Goal: Task Accomplishment & Management: Use online tool/utility

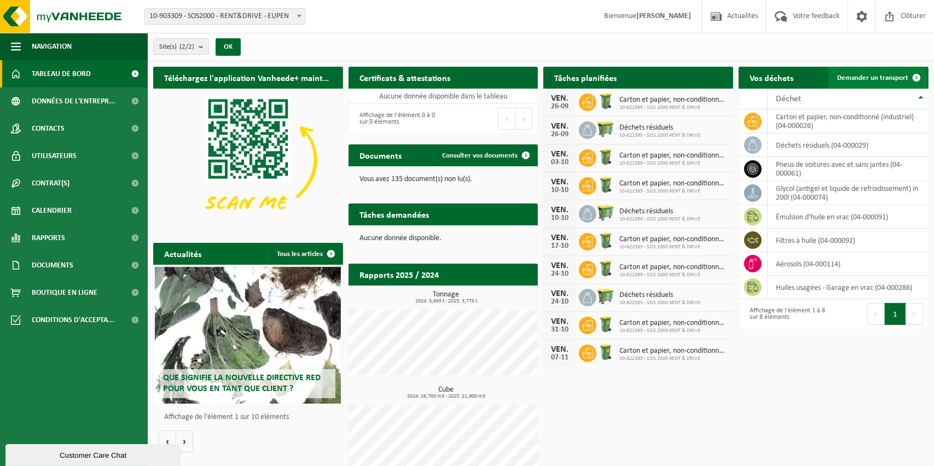
click at [892, 84] on link "Demander un transport" at bounding box center [877, 78] width 99 height 22
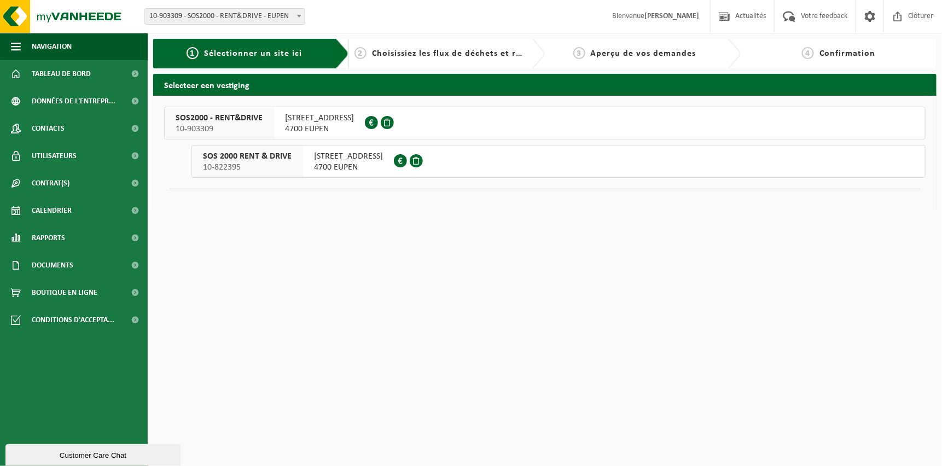
click at [383, 161] on span "RUE DE HERBESTHALER 136" at bounding box center [348, 156] width 69 height 11
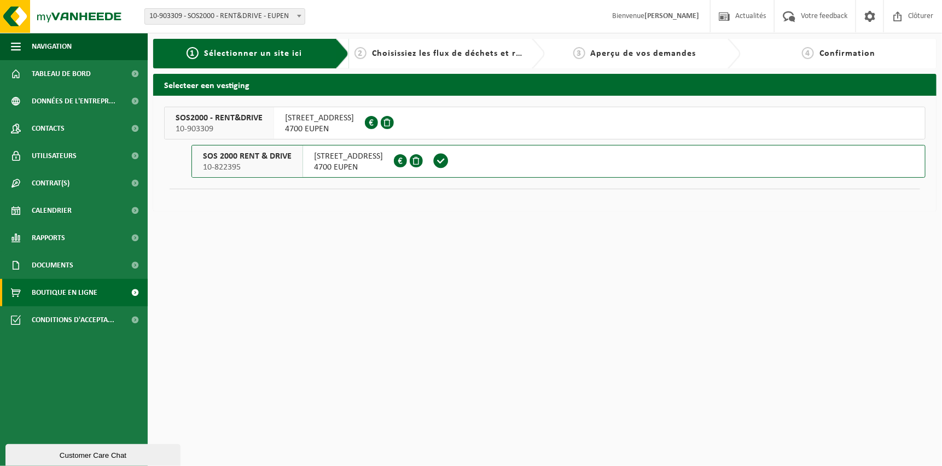
click at [81, 293] on span "Boutique en ligne" at bounding box center [65, 292] width 66 height 27
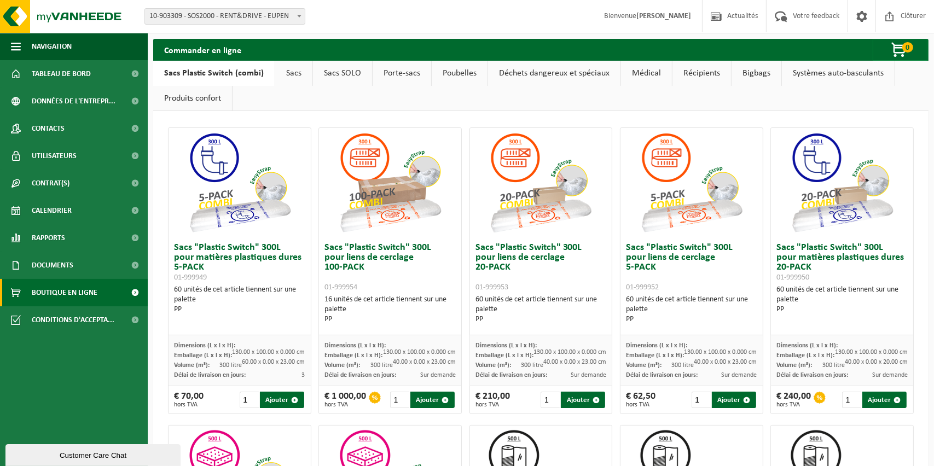
click at [452, 74] on link "Poubelles" at bounding box center [460, 73] width 56 height 25
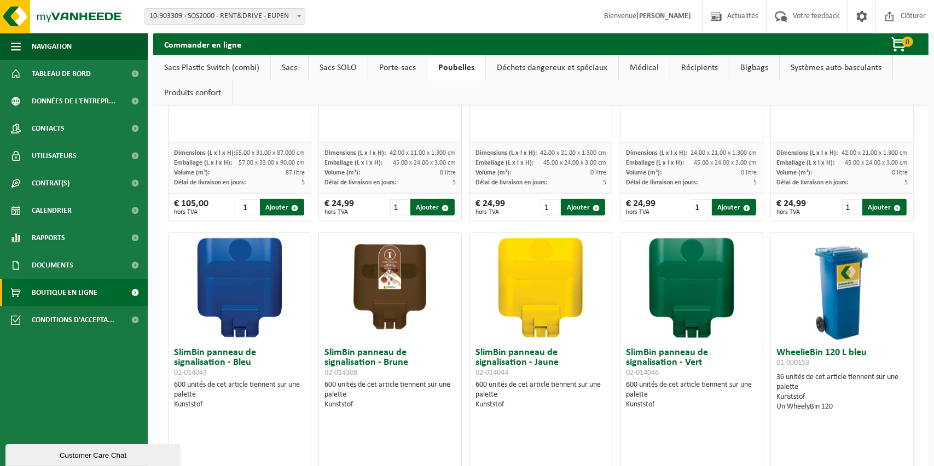
scroll to position [1258, 0]
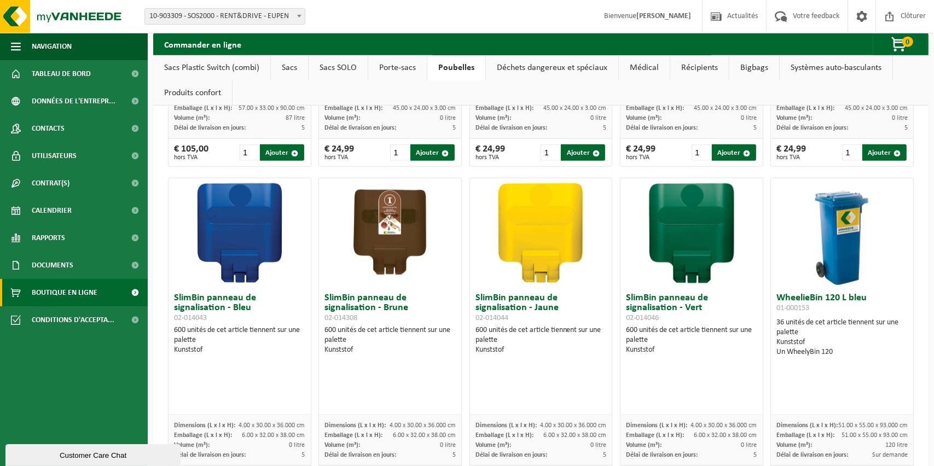
click at [566, 61] on link "Déchets dangereux et spéciaux" at bounding box center [552, 67] width 132 height 25
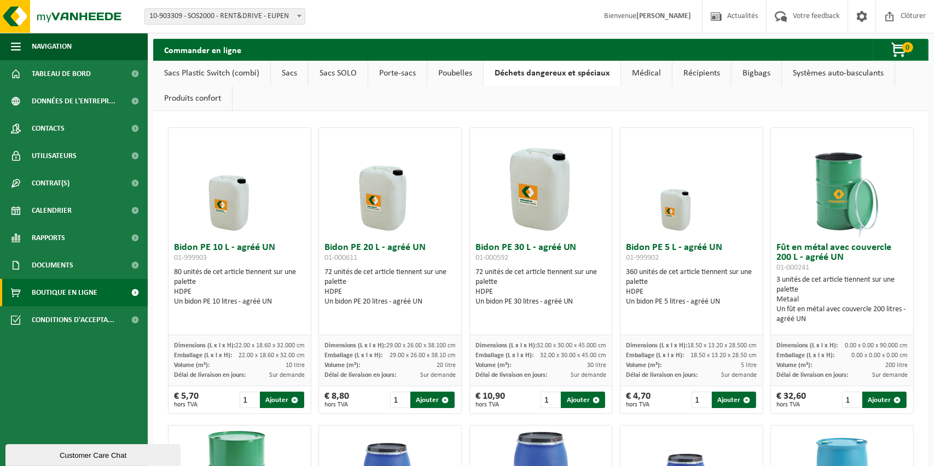
scroll to position [0, 0]
click at [828, 67] on link "Systèmes auto-basculants" at bounding box center [838, 73] width 113 height 25
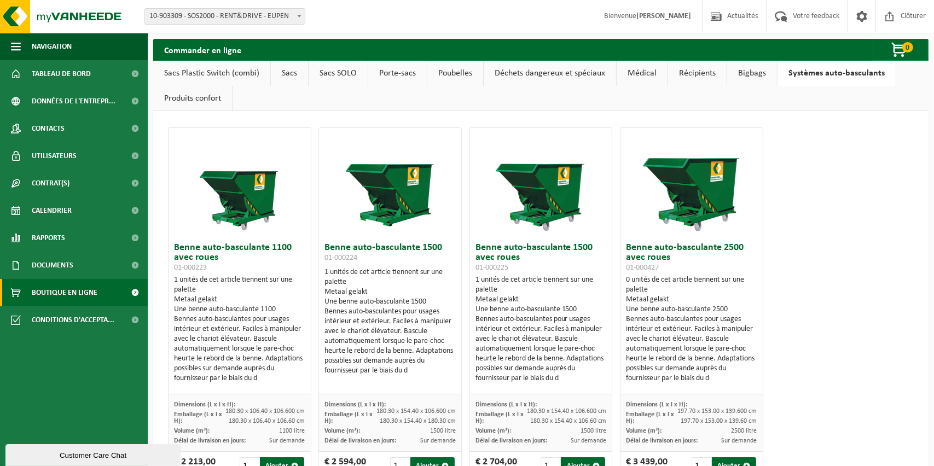
click at [743, 74] on link "Bigbags" at bounding box center [752, 73] width 50 height 25
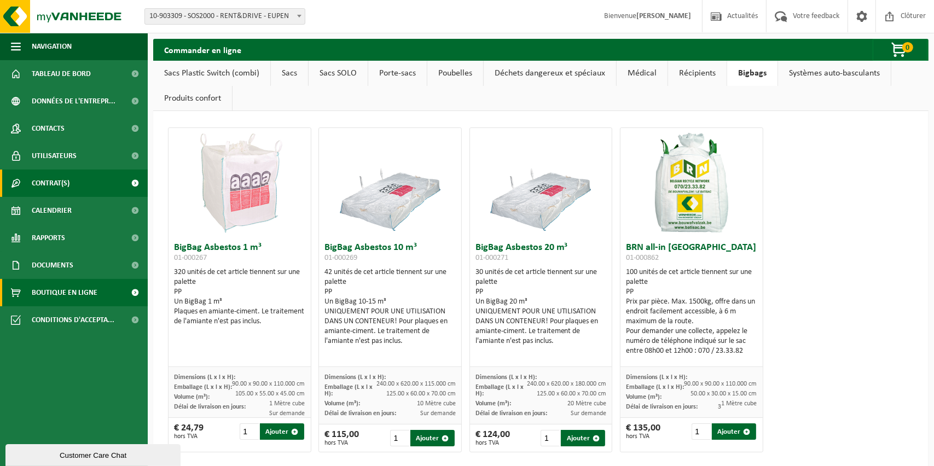
click at [91, 191] on link "Contrat(s)" at bounding box center [74, 183] width 148 height 27
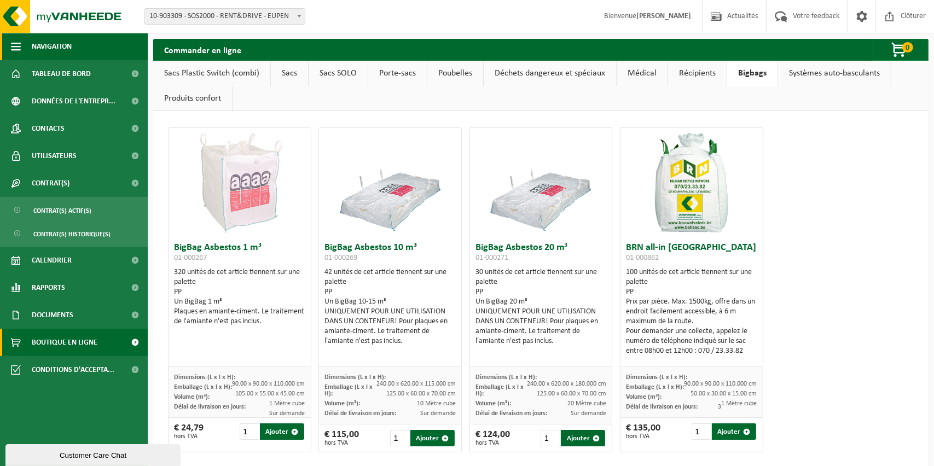
click at [47, 50] on span "Navigation" at bounding box center [52, 46] width 40 height 27
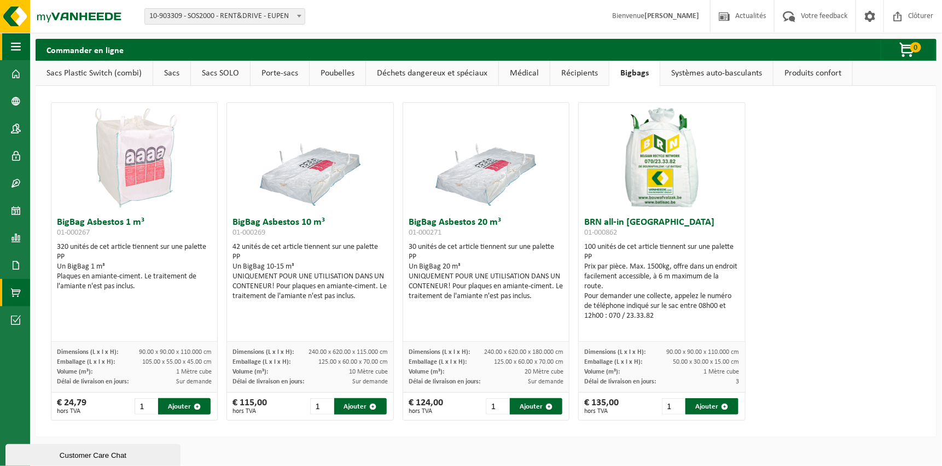
click at [47, 50] on h2 "Commander en ligne" at bounding box center [85, 49] width 99 height 21
click at [15, 52] on span "button" at bounding box center [16, 46] width 10 height 27
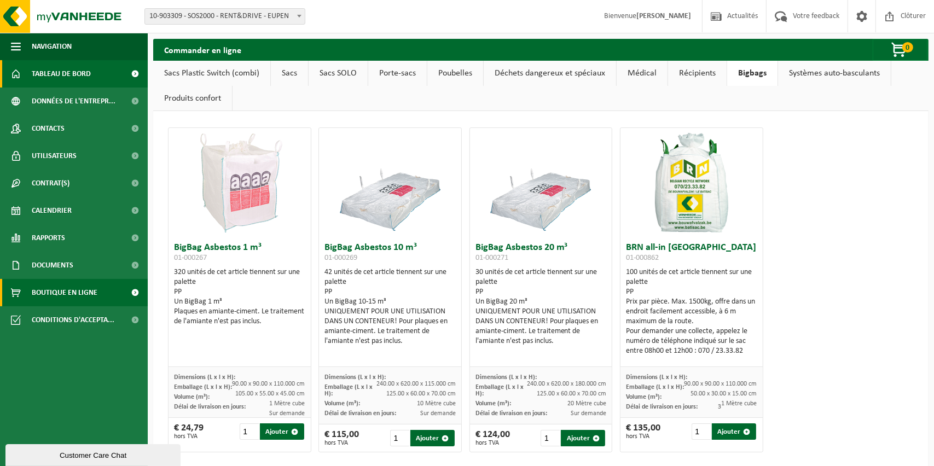
click at [93, 72] on link "Tableau de bord" at bounding box center [74, 73] width 148 height 27
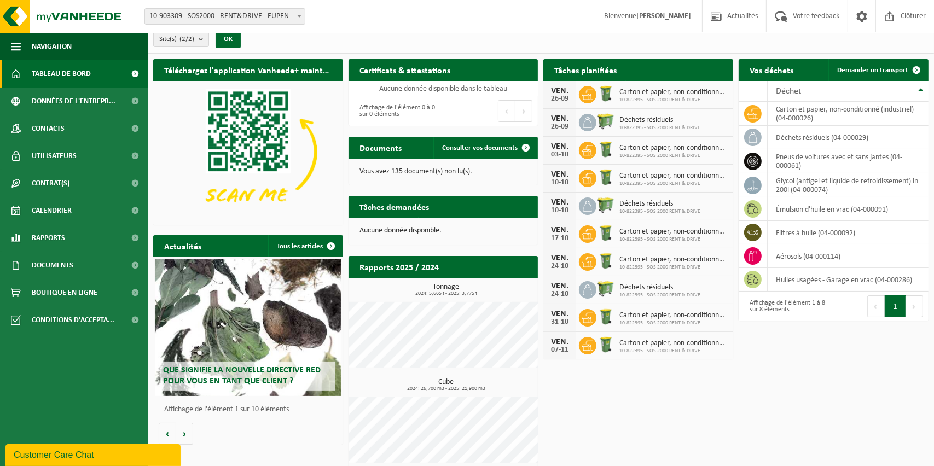
scroll to position [15, 0]
